Goal: Task Accomplishment & Management: Manage account settings

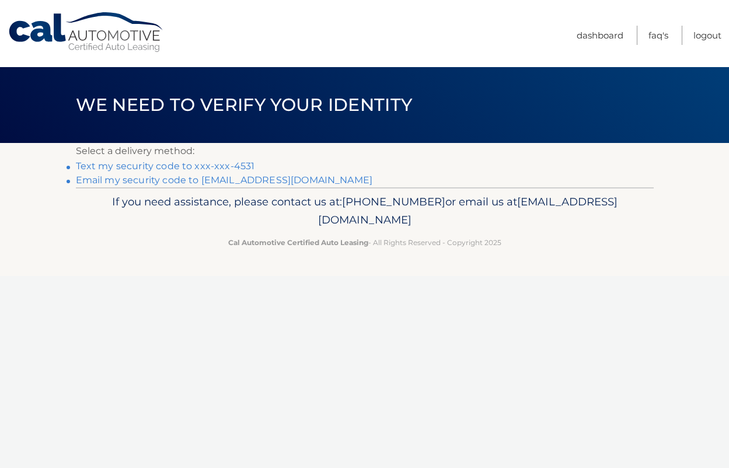
click at [229, 164] on link "Text my security code to xxx-xxx-4531" at bounding box center [165, 166] width 179 height 11
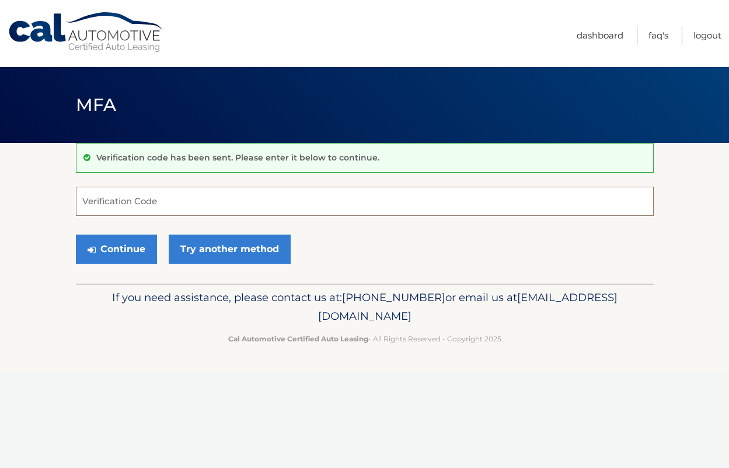
click at [168, 189] on input "Verification Code" at bounding box center [365, 201] width 578 height 29
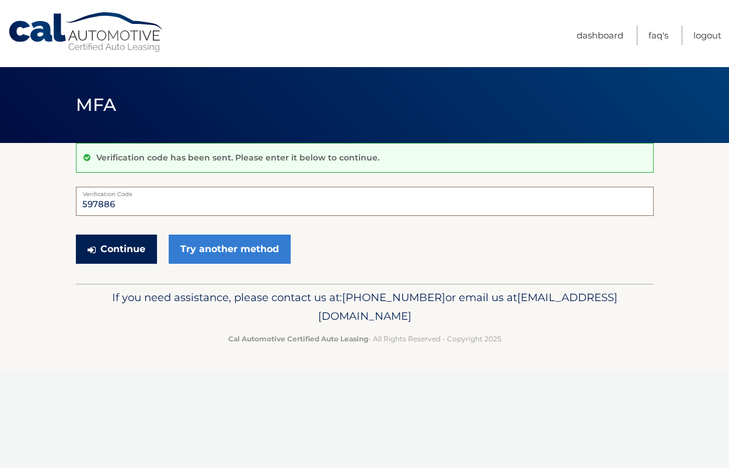
type input "597886"
click at [126, 248] on button "Continue" at bounding box center [116, 249] width 81 height 29
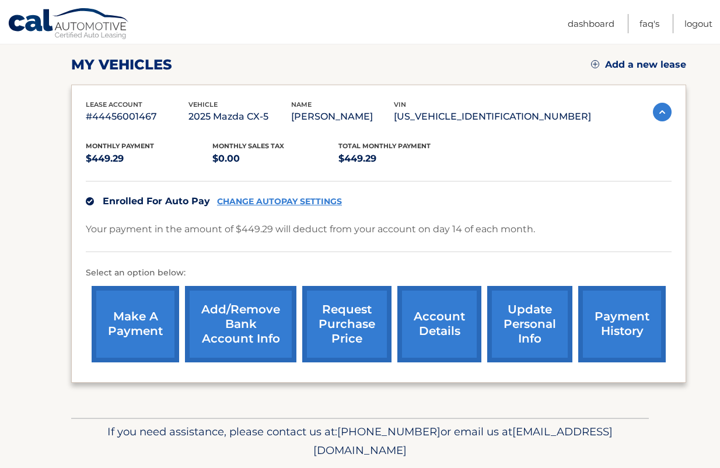
scroll to position [195, 0]
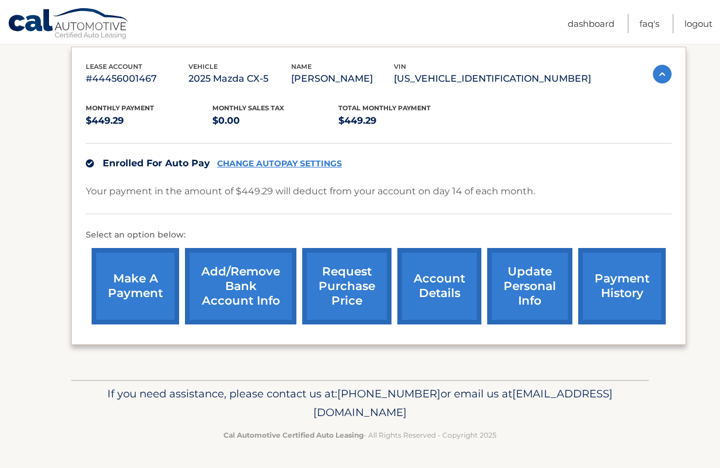
click at [636, 291] on link "payment history" at bounding box center [623, 286] width 88 height 76
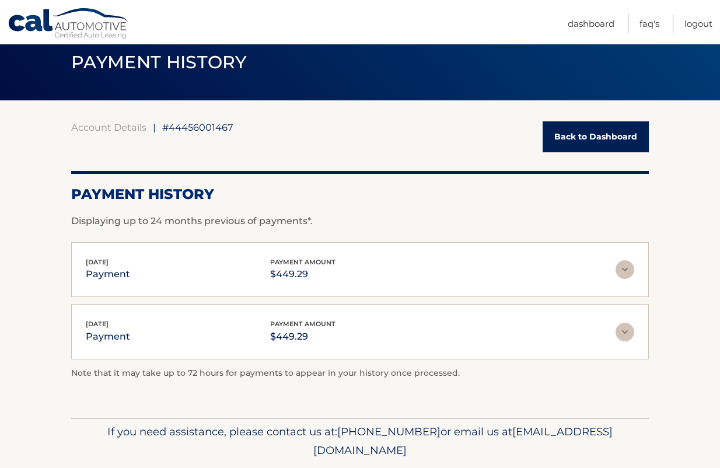
scroll to position [81, 0]
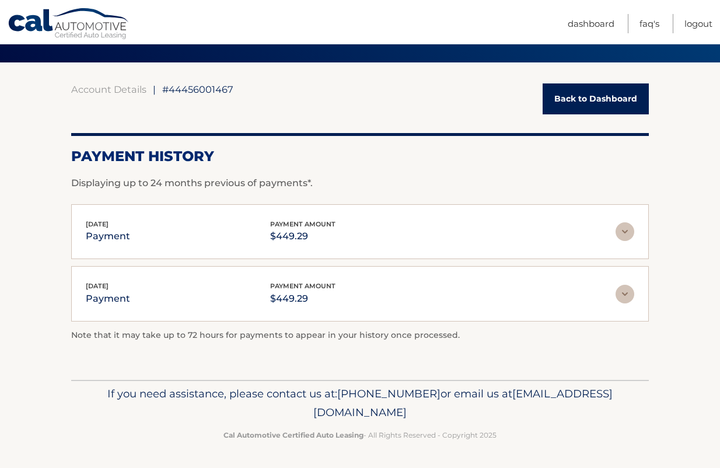
click at [632, 229] on img at bounding box center [625, 231] width 19 height 19
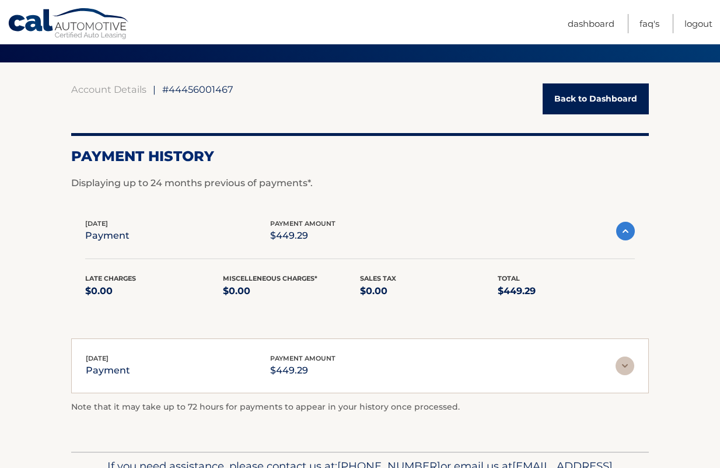
click at [630, 228] on img at bounding box center [626, 231] width 19 height 19
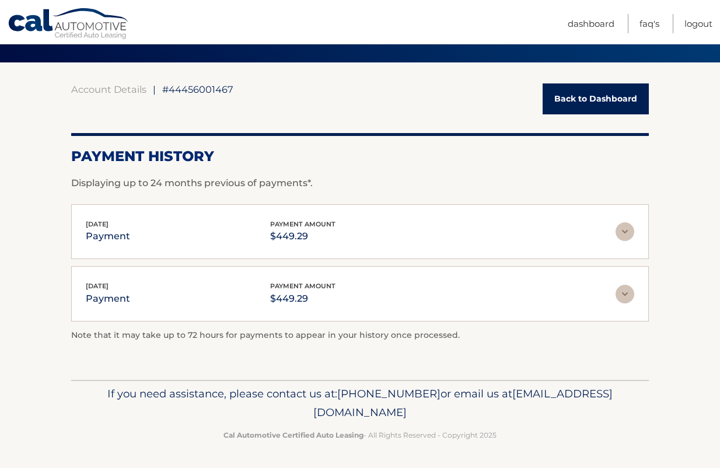
click at [630, 228] on img at bounding box center [625, 231] width 19 height 19
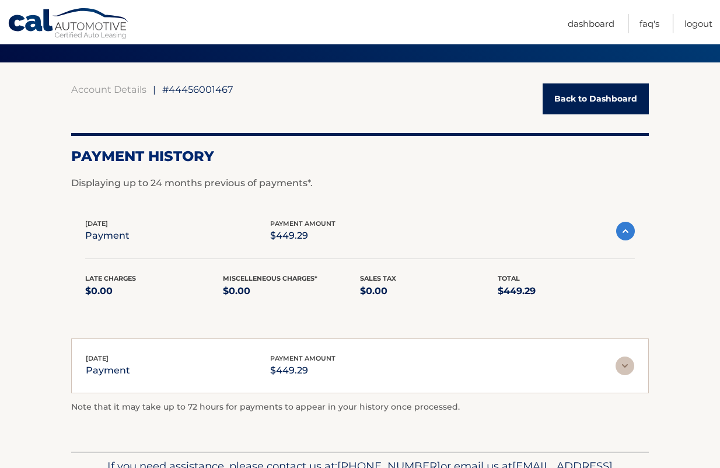
click at [630, 228] on img at bounding box center [626, 231] width 19 height 19
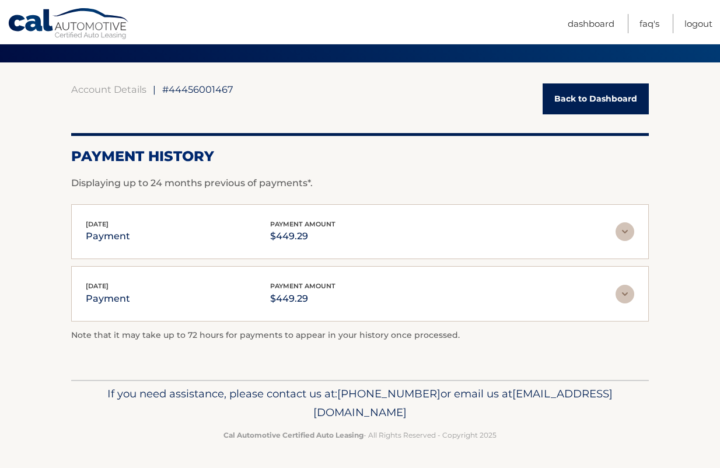
click at [609, 102] on link "Back to Dashboard" at bounding box center [596, 98] width 106 height 31
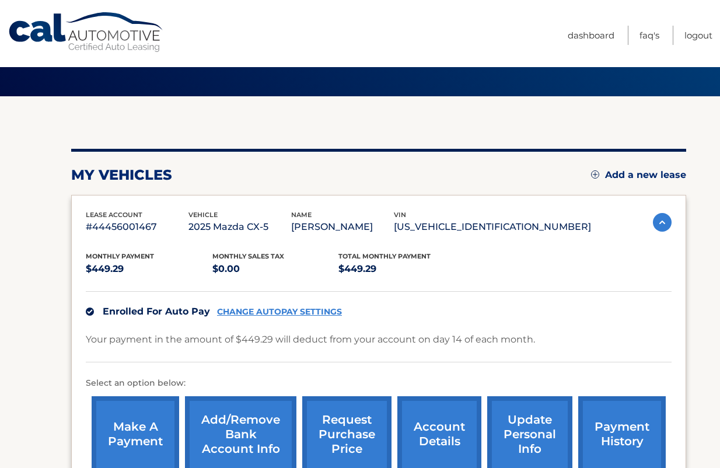
scroll to position [117, 0]
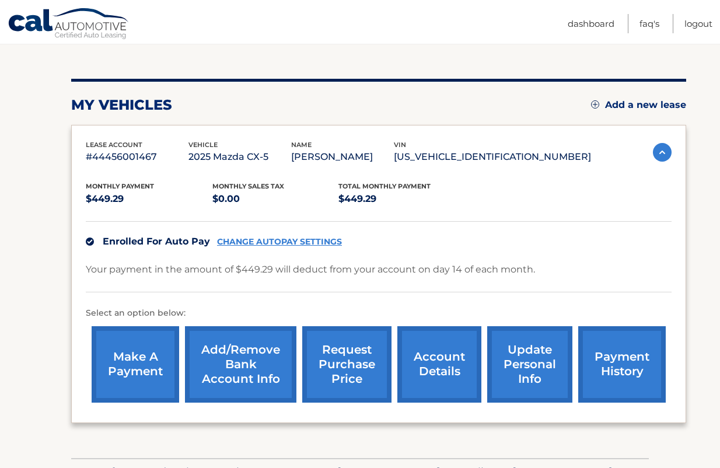
click at [255, 347] on link "Add/Remove bank account info" at bounding box center [241, 364] width 112 height 76
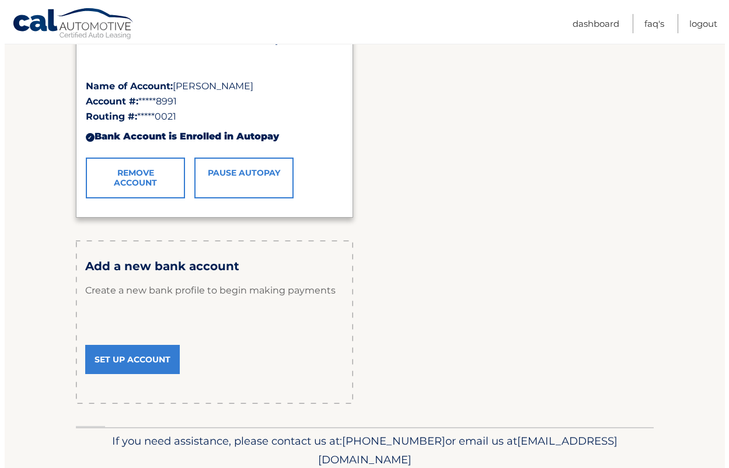
scroll to position [273, 0]
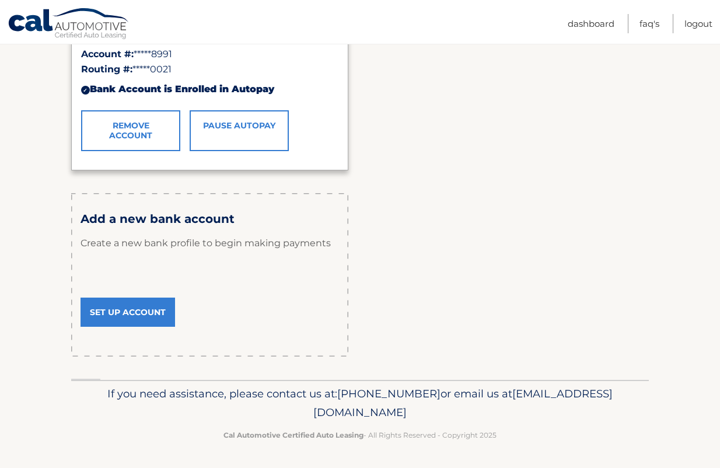
click at [128, 134] on link "Remove Account" at bounding box center [130, 130] width 99 height 41
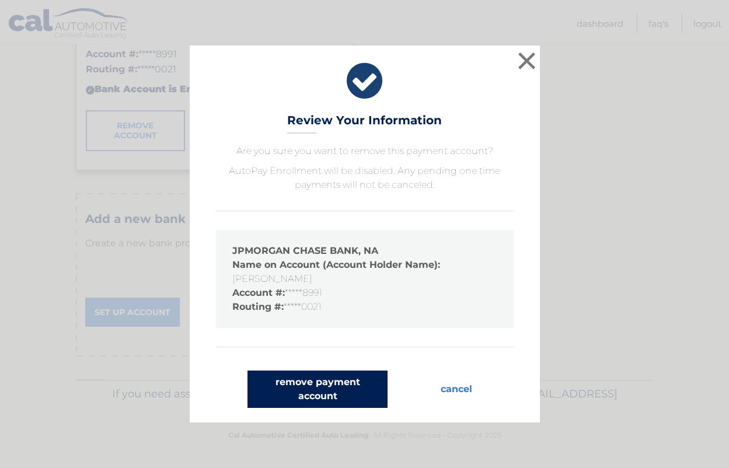
click at [341, 389] on button "remove payment account" at bounding box center [318, 389] width 140 height 37
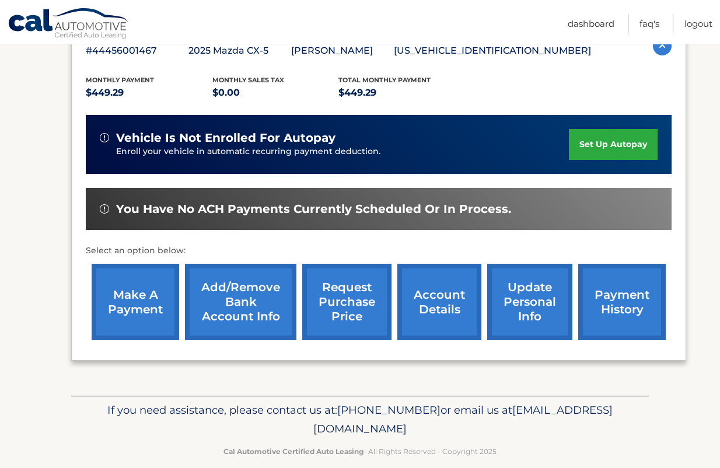
scroll to position [234, 0]
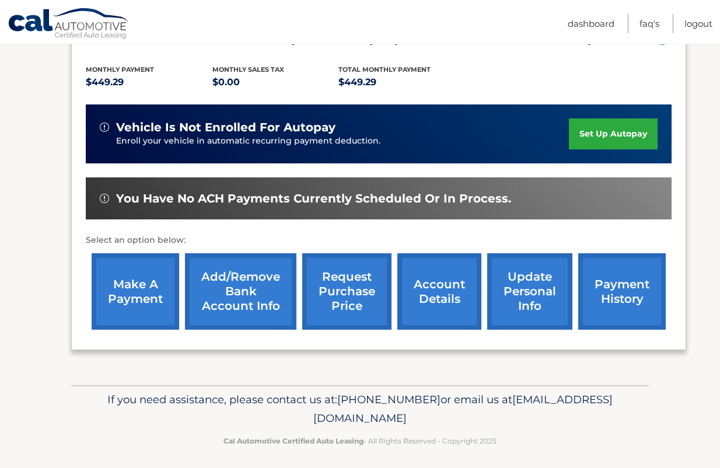
click at [624, 136] on link "set up autopay" at bounding box center [613, 134] width 89 height 31
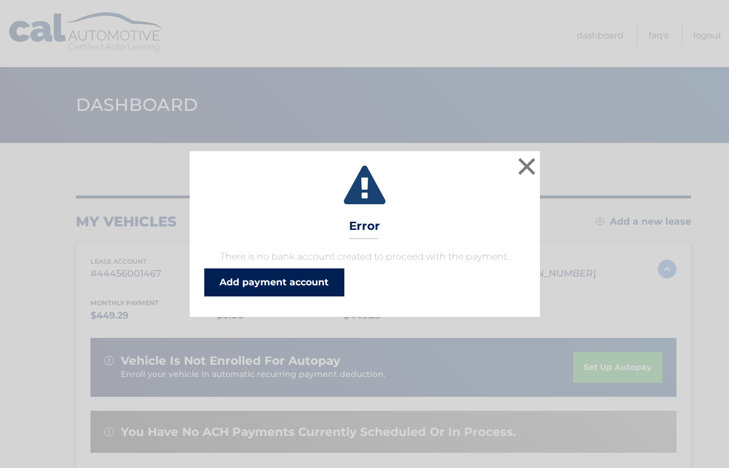
click at [297, 283] on link "Add payment account" at bounding box center [274, 283] width 140 height 28
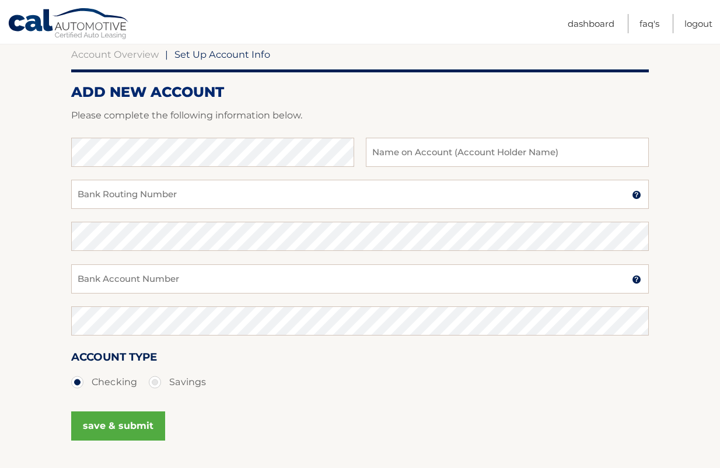
scroll to position [117, 0]
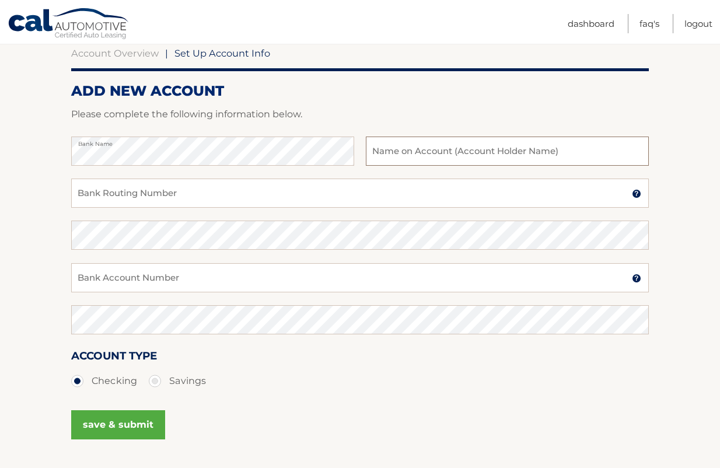
click at [536, 156] on input "text" at bounding box center [507, 151] width 283 height 29
type input "[PERSON_NAME]"
click at [166, 191] on input "Bank Routing Number" at bounding box center [360, 193] width 578 height 29
type input "021000021"
click at [189, 275] on input "Bank Account Number" at bounding box center [360, 277] width 578 height 29
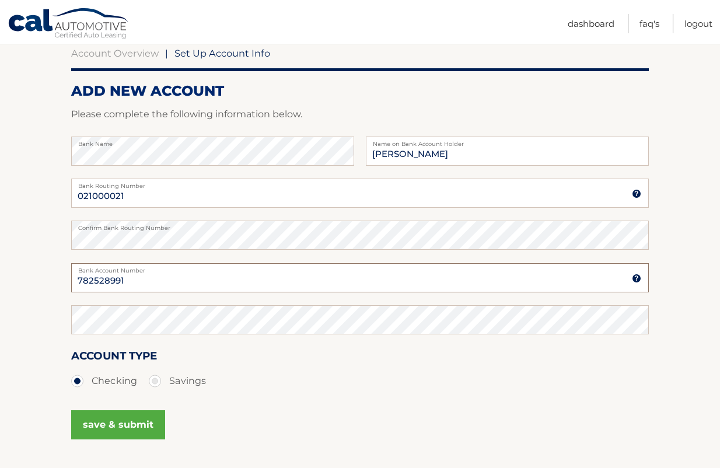
type input "782528991"
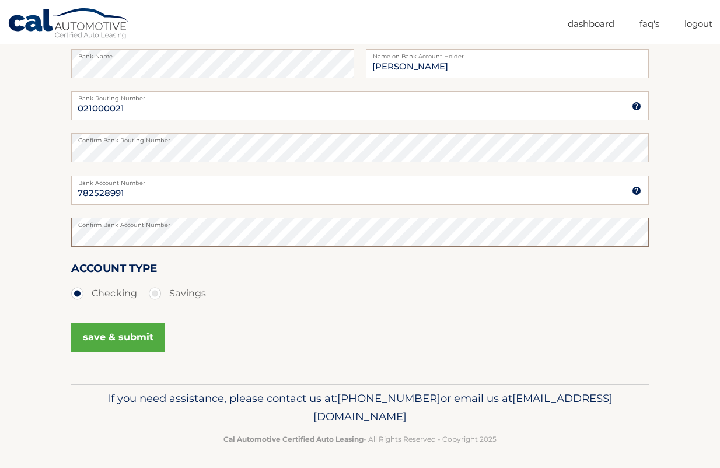
scroll to position [209, 0]
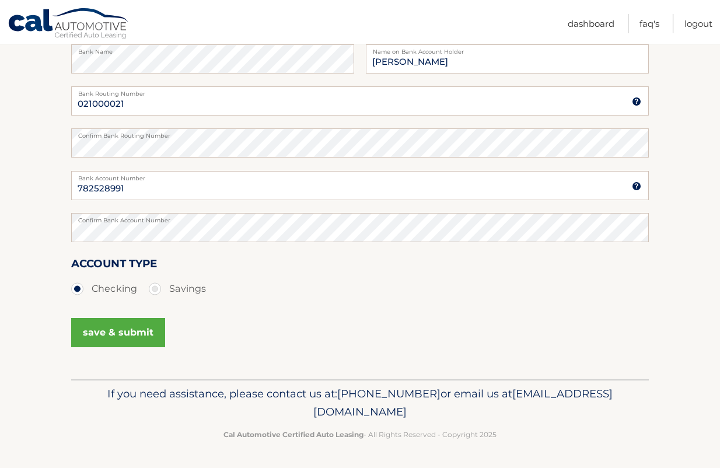
click at [149, 331] on button "save & submit" at bounding box center [118, 332] width 94 height 29
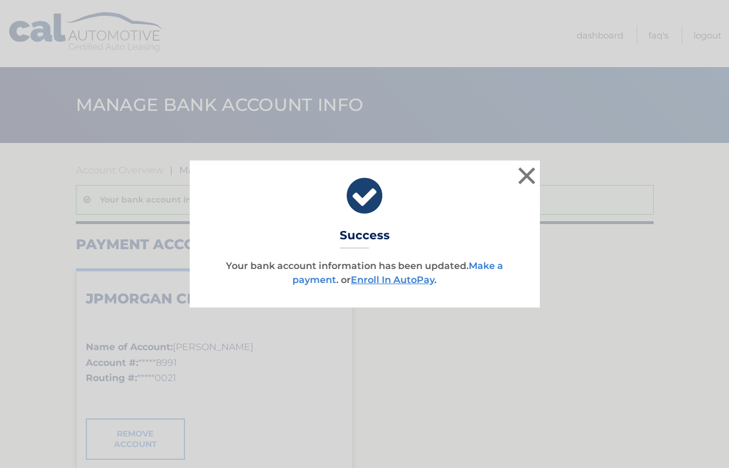
click at [487, 263] on link "Make a payment" at bounding box center [397, 272] width 211 height 25
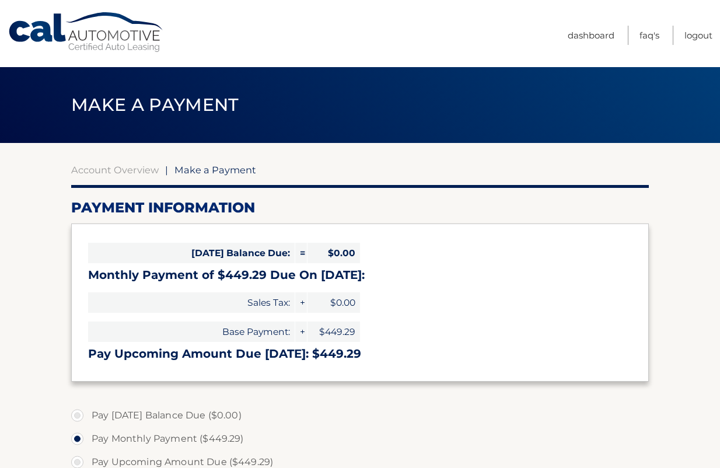
select select "ZGIzNWY0NzctOTA2ZS00YTgwLTg0YzItOTM1ZDEzYjI1Mzc4"
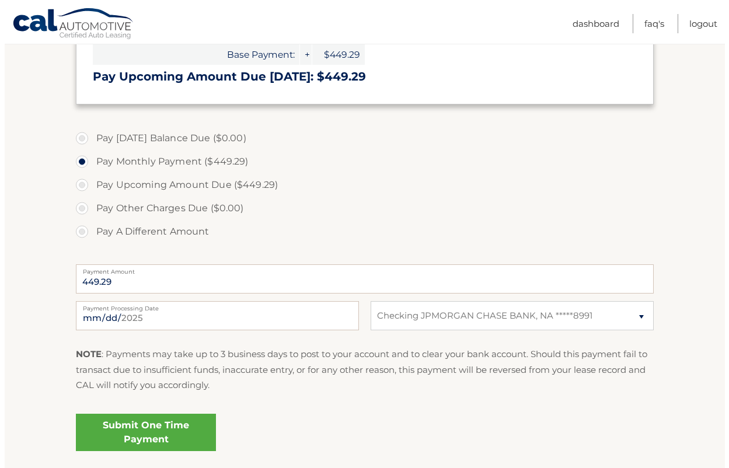
scroll to position [350, 0]
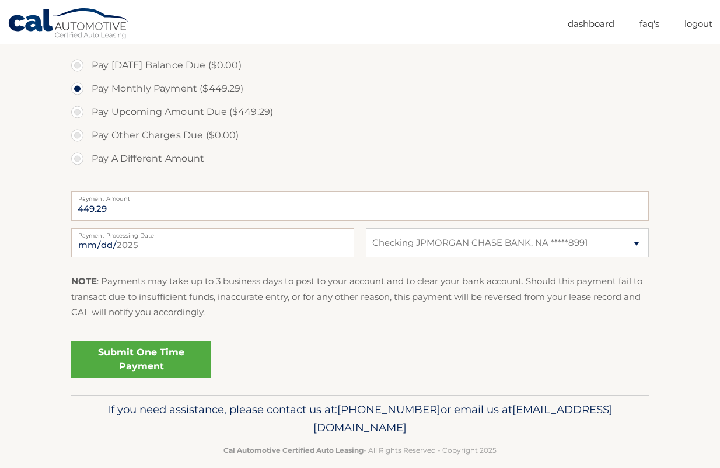
click at [183, 355] on link "Submit One Time Payment" at bounding box center [141, 359] width 140 height 37
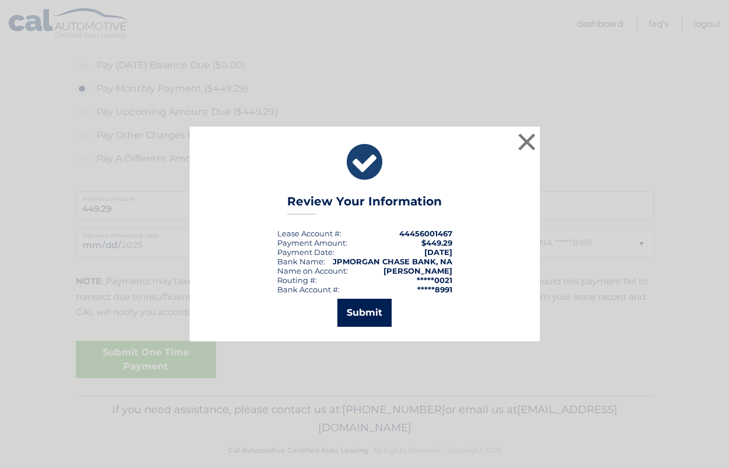
click at [360, 311] on button "Submit" at bounding box center [364, 313] width 54 height 28
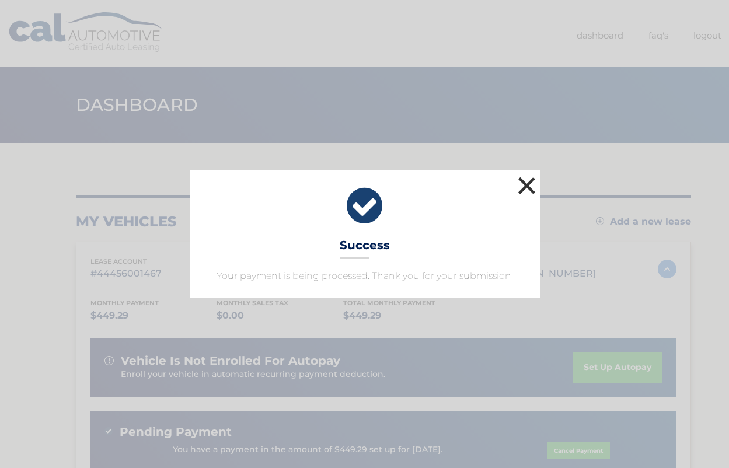
click at [534, 181] on button "×" at bounding box center [527, 185] width 23 height 23
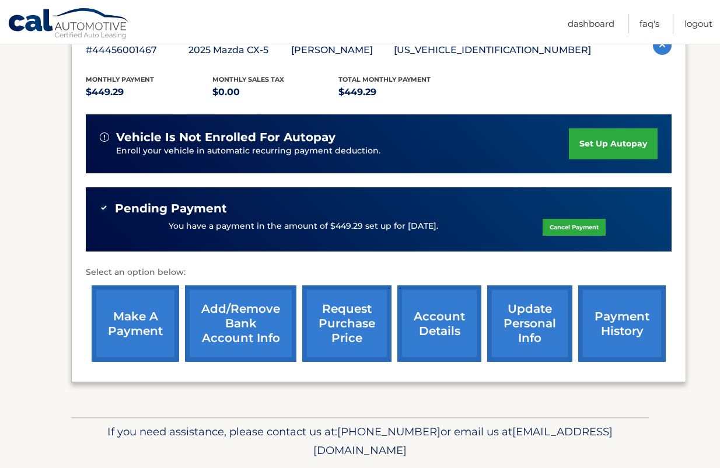
scroll to position [203, 0]
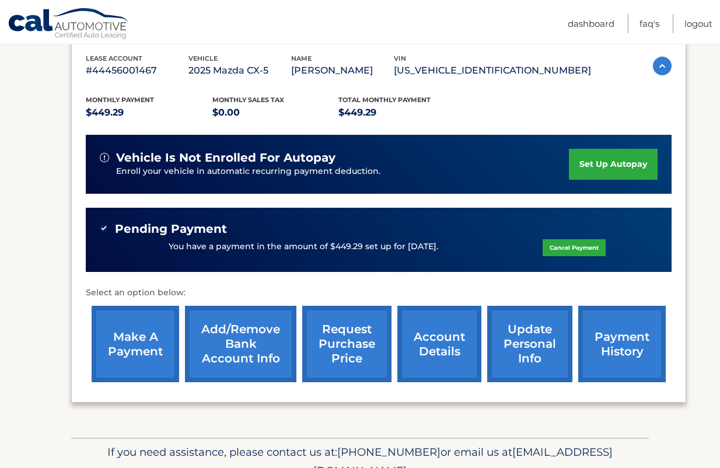
click at [598, 159] on link "set up autopay" at bounding box center [613, 164] width 89 height 31
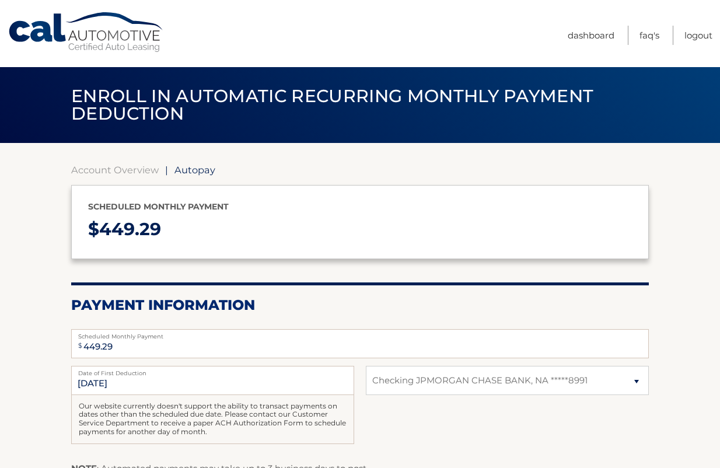
select select "ZGIzNWY0NzctOTA2ZS00YTgwLTg0YzItOTM1ZDEzYjI1Mzc4"
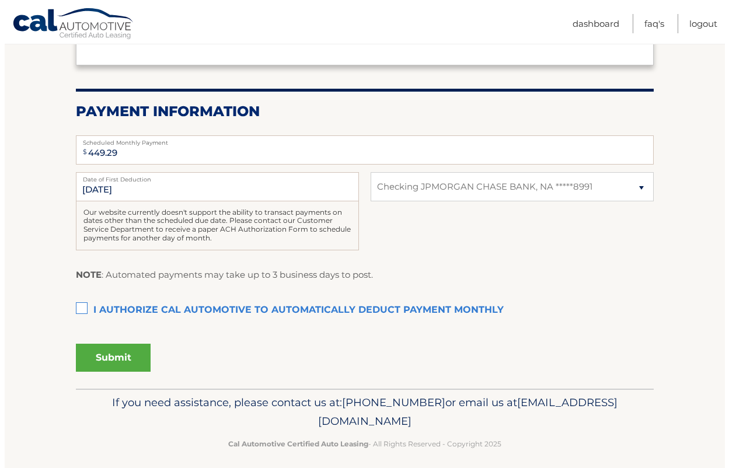
scroll to position [203, 0]
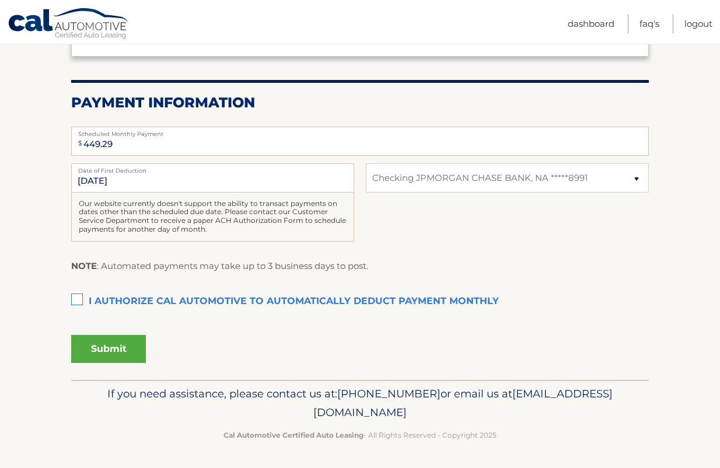
click at [79, 298] on label "I authorize cal automotive to automatically deduct payment monthly This checkbo…" at bounding box center [360, 301] width 578 height 23
click at [0, 0] on input "I authorize cal automotive to automatically deduct payment monthly This checkbo…" at bounding box center [0, 0] width 0 height 0
click at [105, 347] on button "Submit" at bounding box center [108, 349] width 75 height 28
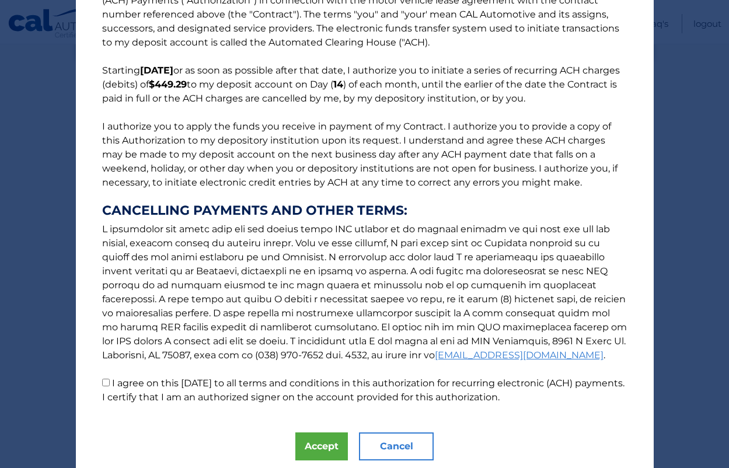
scroll to position [83, 0]
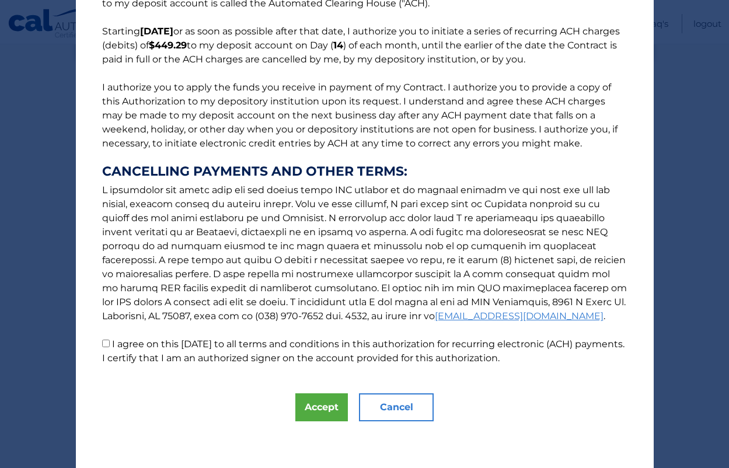
click at [106, 346] on p "The words "I" "me" and "my" mean any identified Customer who signs this Authori…" at bounding box center [364, 152] width 549 height 425
click at [102, 345] on input "I agree on this 09/30/2025 to all terms and conditions in this authorization fo…" at bounding box center [106, 344] width 8 height 8
checkbox input "true"
click at [312, 418] on button "Accept" at bounding box center [321, 408] width 53 height 28
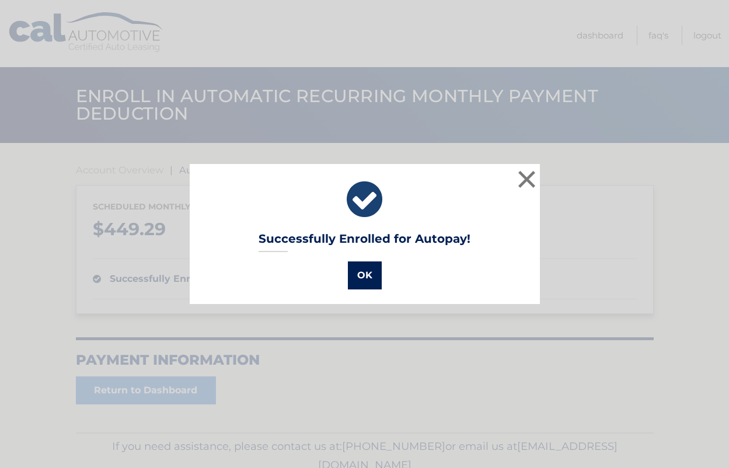
click at [362, 281] on button "OK" at bounding box center [365, 276] width 34 height 28
